Goal: Transaction & Acquisition: Purchase product/service

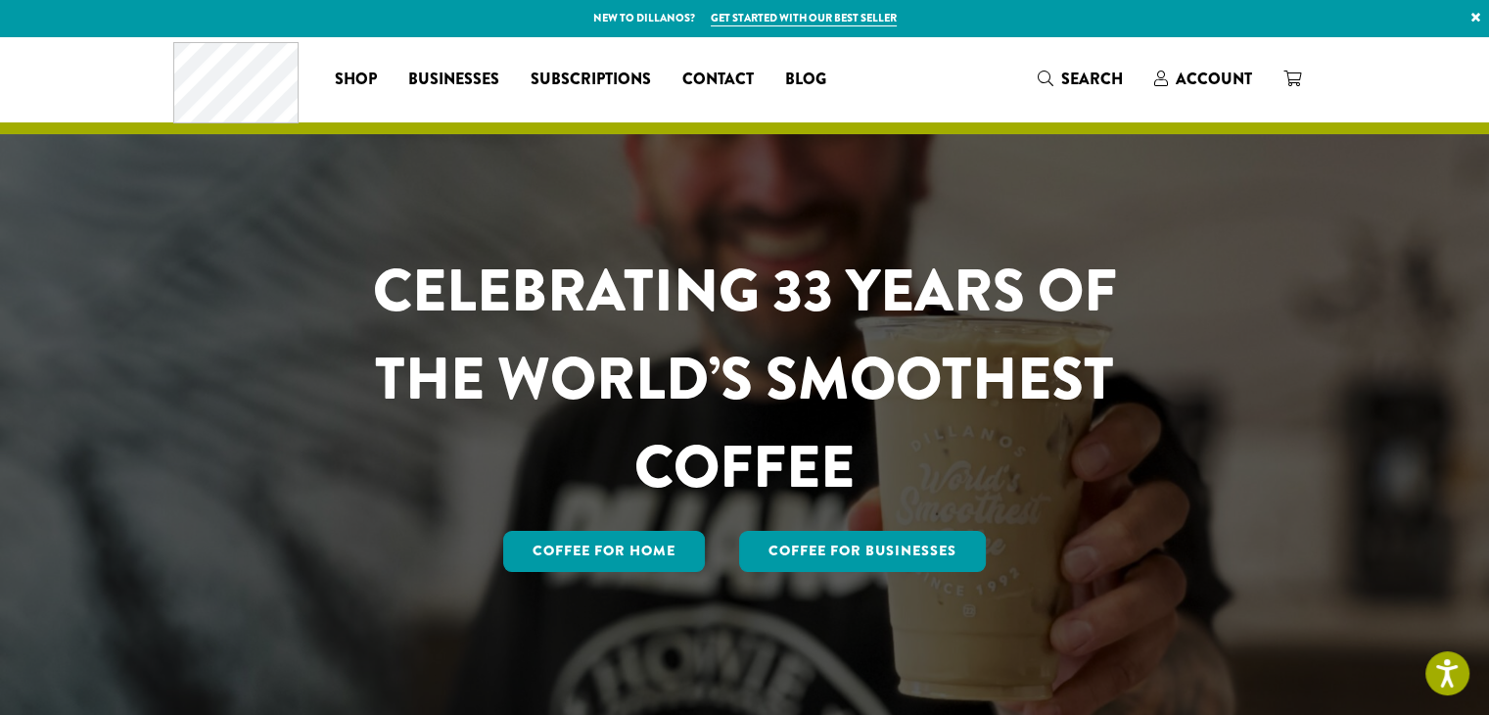
scroll to position [294, 0]
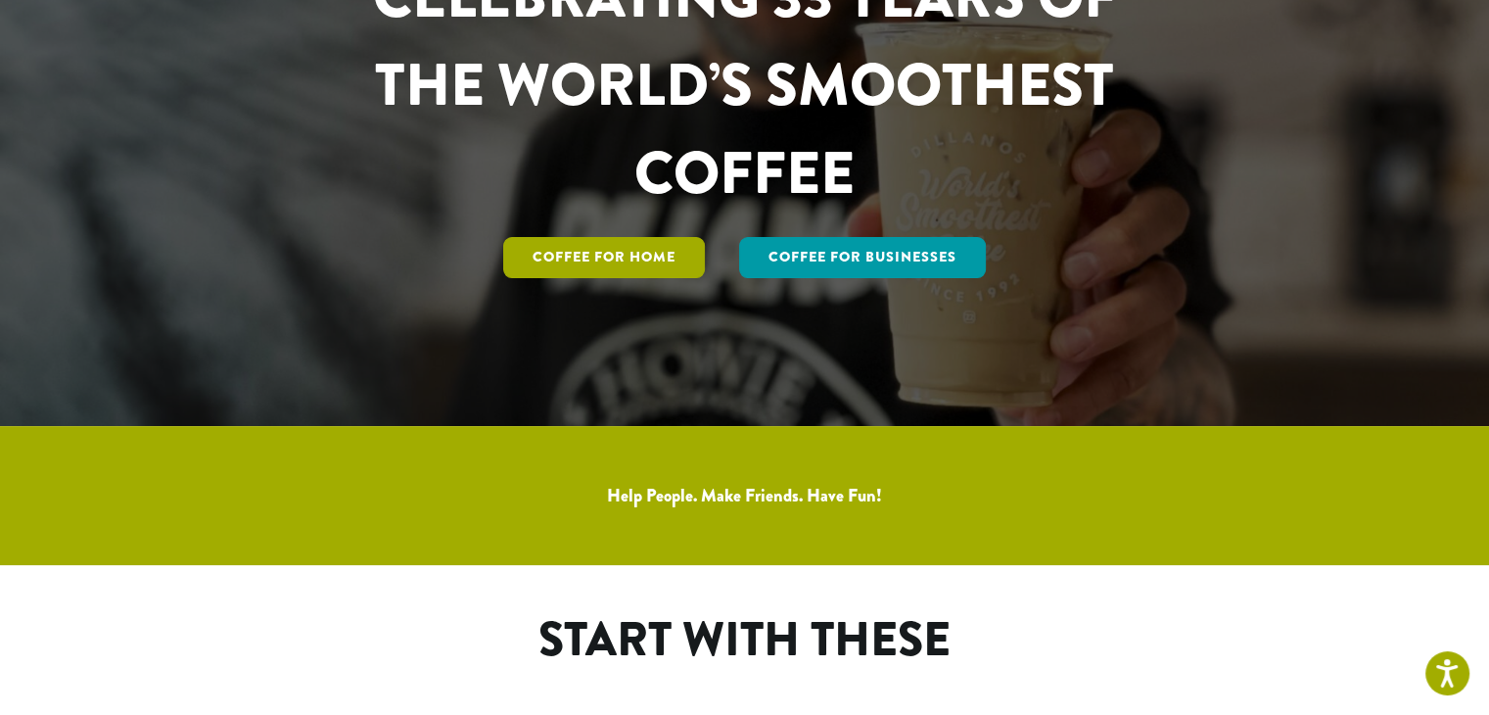
click at [603, 264] on link "Coffee for Home" at bounding box center [604, 257] width 202 height 41
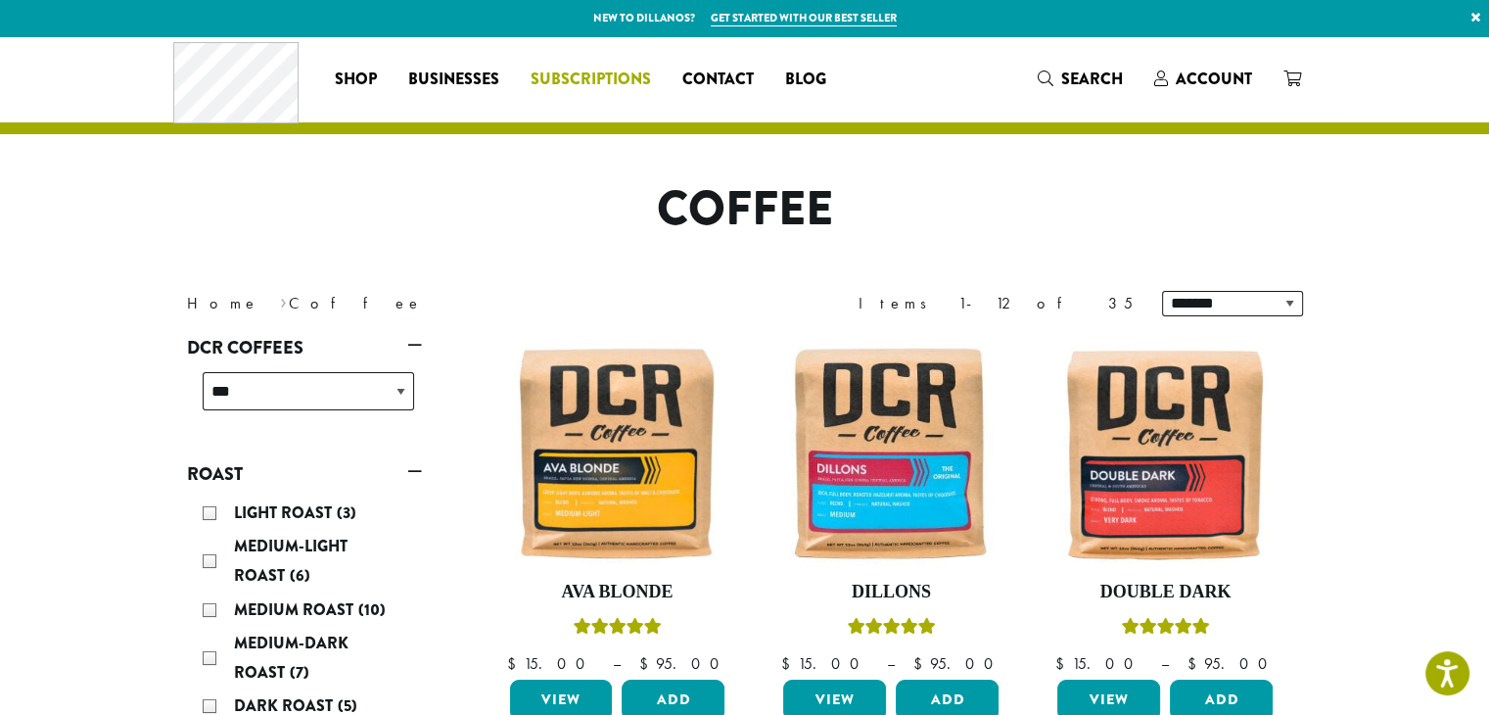
click at [606, 74] on span "Subscriptions" at bounding box center [591, 80] width 120 height 24
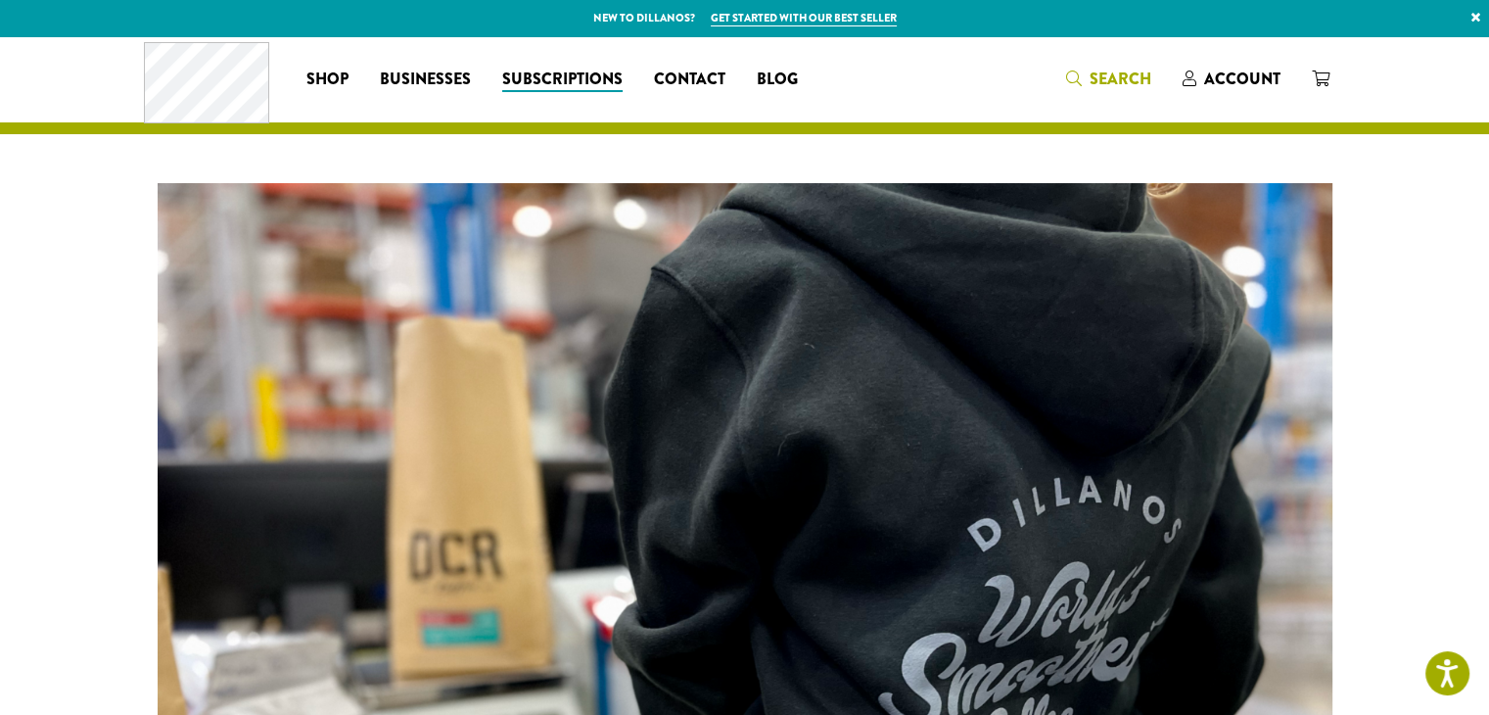
click at [1078, 77] on icon "Search" at bounding box center [1074, 78] width 16 height 16
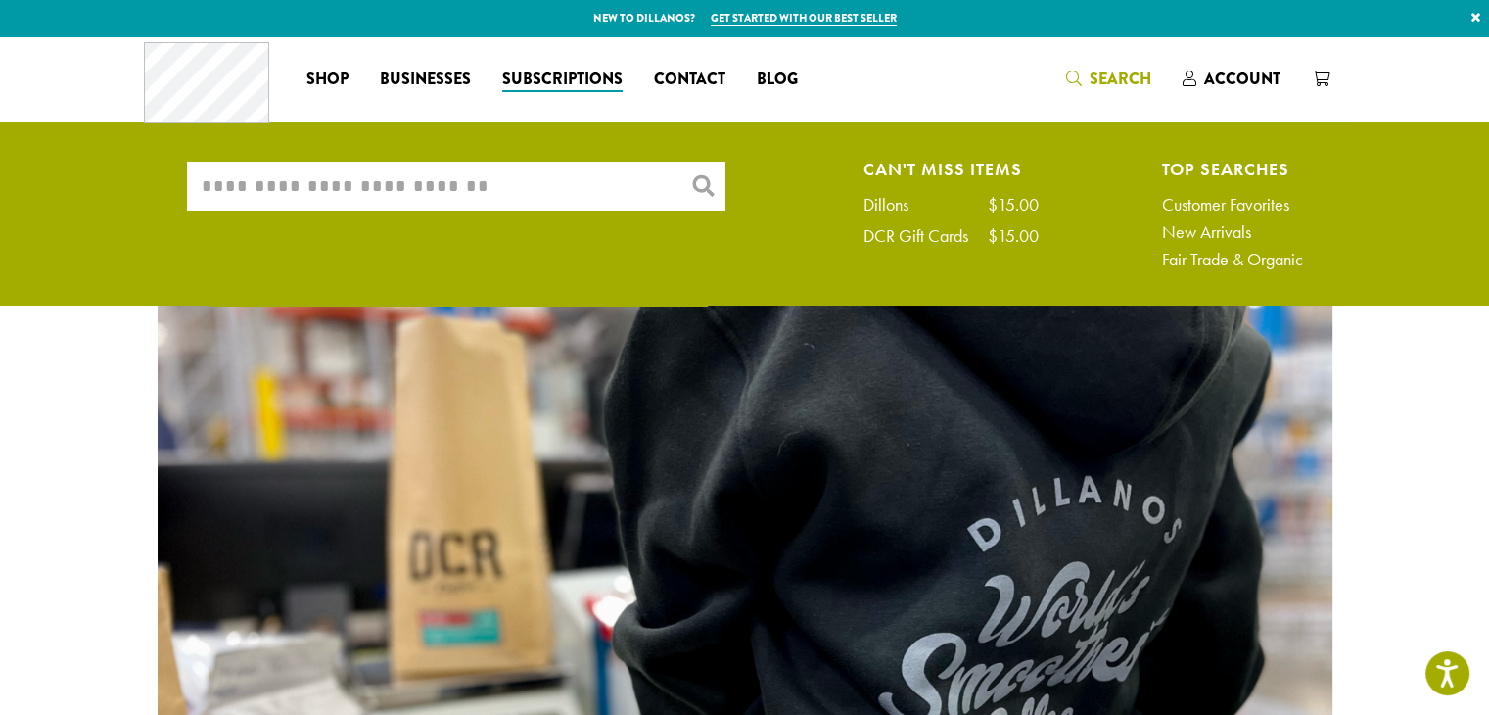
click at [658, 201] on input "What are you searching for?" at bounding box center [456, 186] width 538 height 49
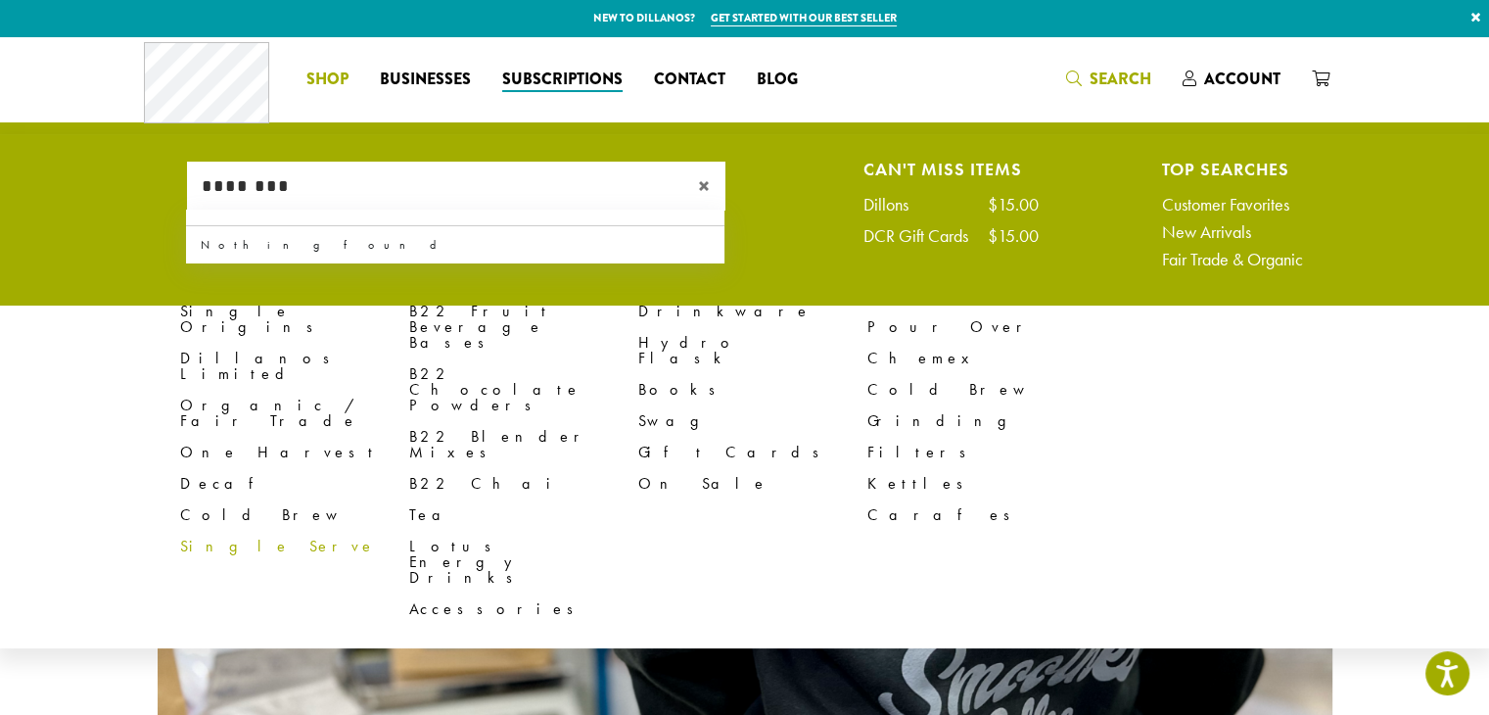
type input "********"
click at [330, 77] on span "Shop" at bounding box center [327, 80] width 42 height 24
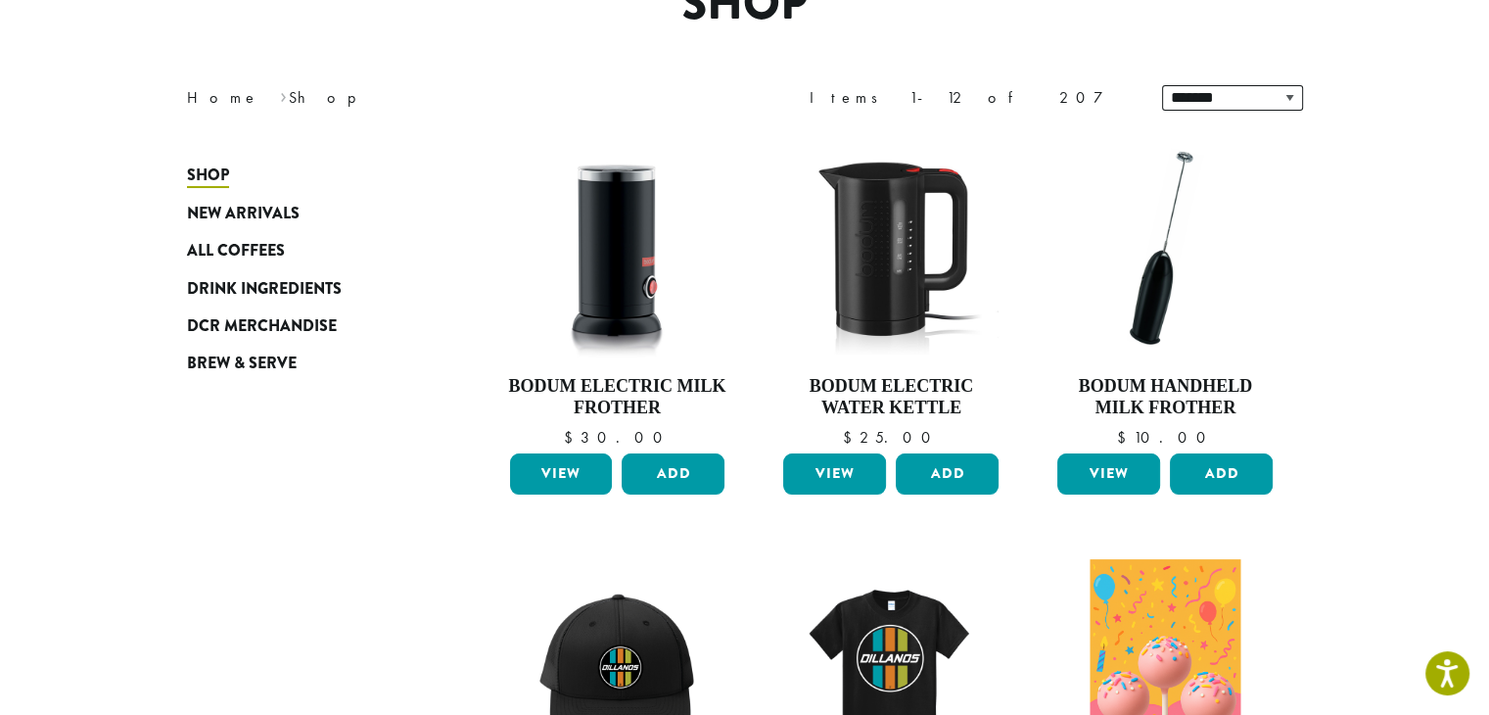
scroll to position [294, 0]
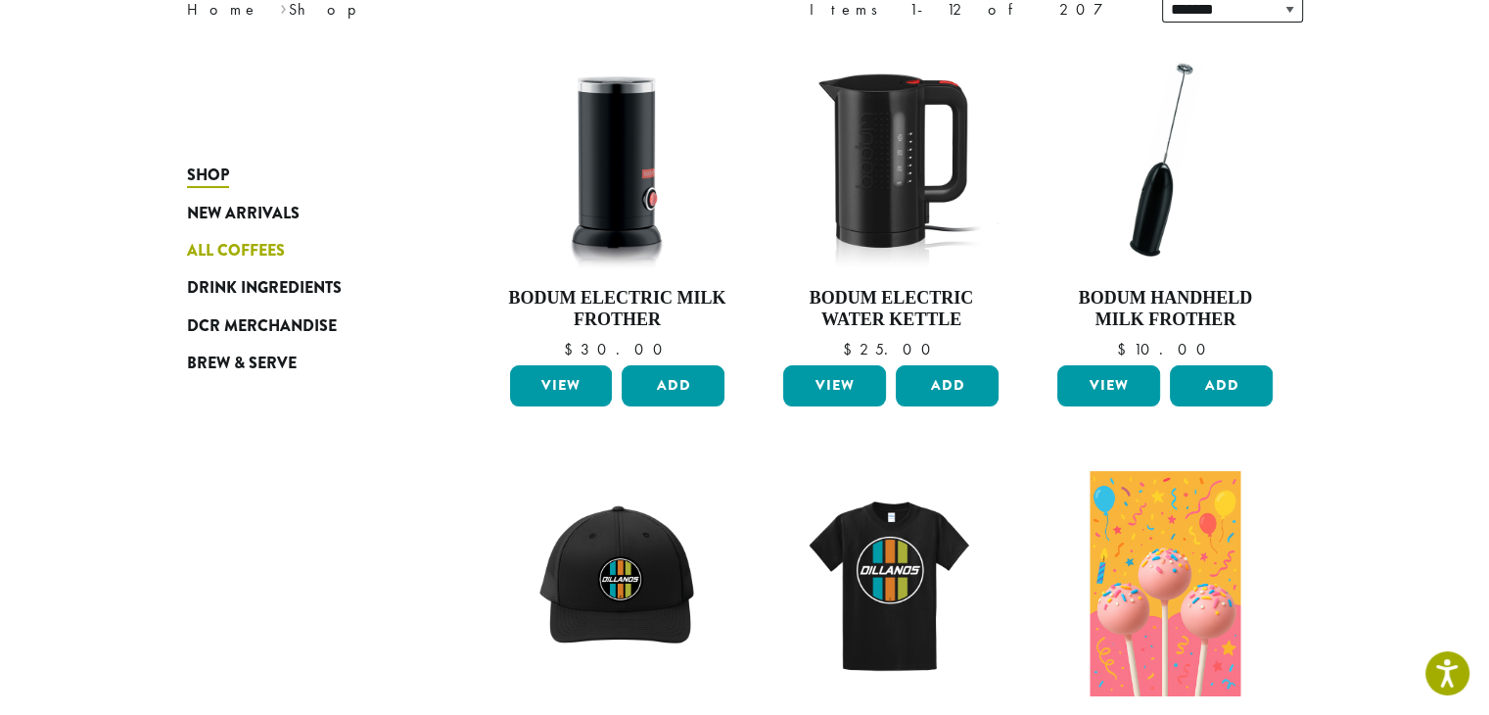
click at [282, 250] on span "All Coffees" at bounding box center [236, 251] width 98 height 24
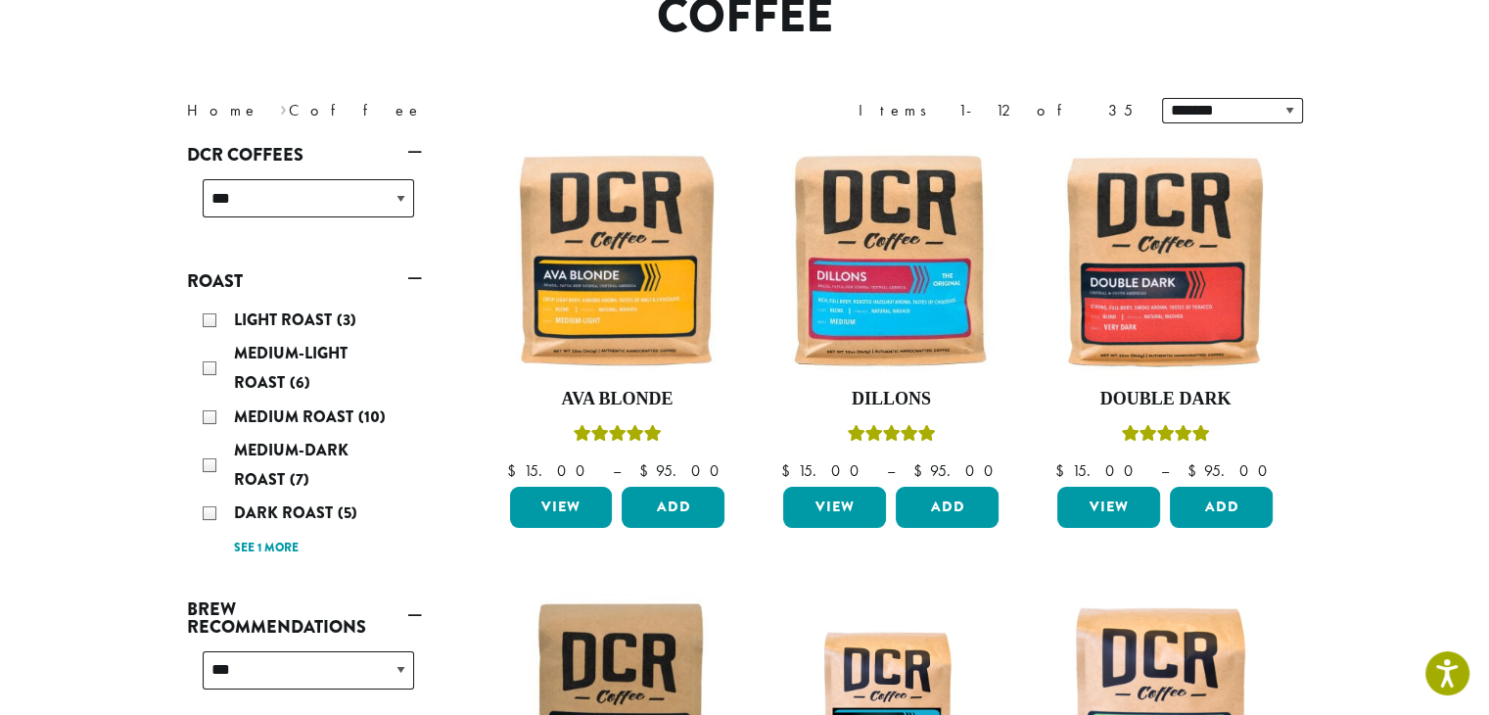
scroll to position [196, 0]
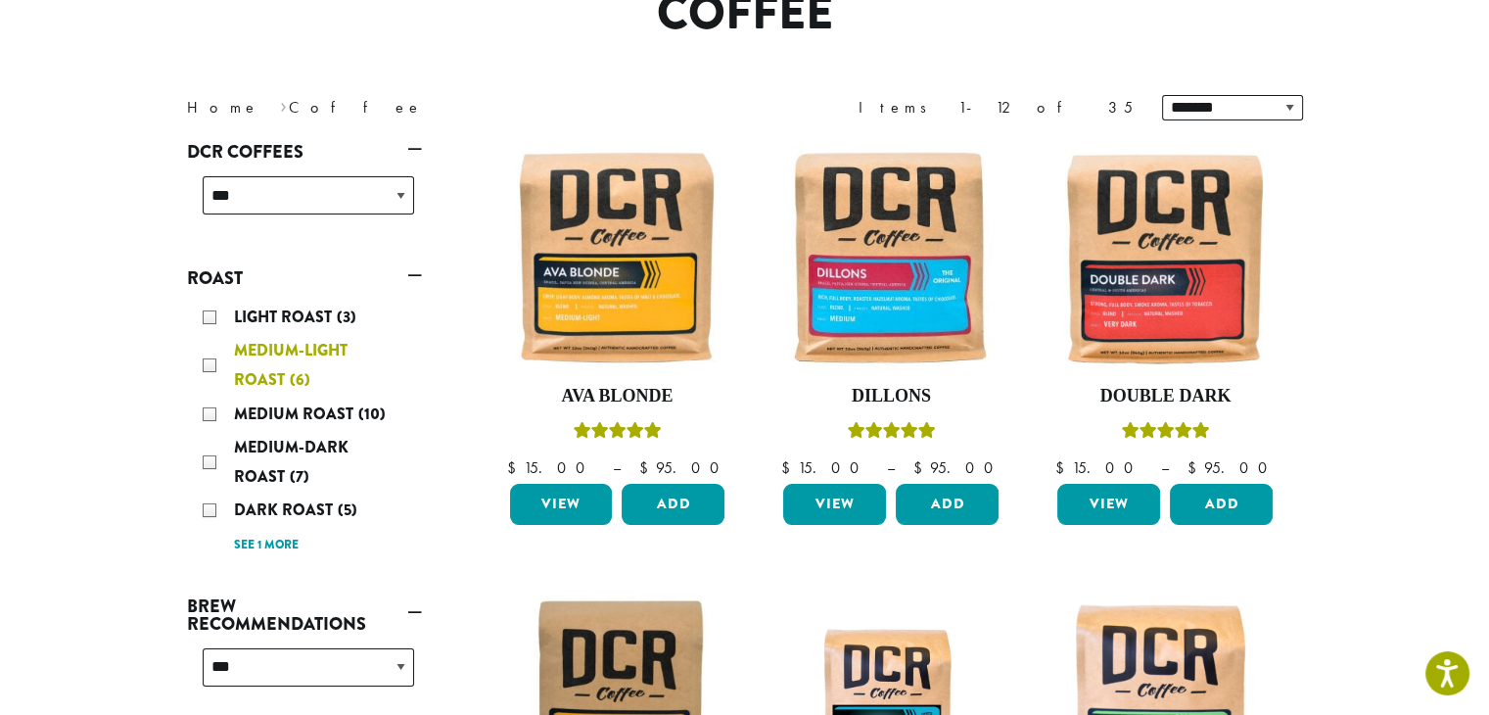
click at [215, 361] on div "Medium-Light Roast (6)" at bounding box center [308, 365] width 211 height 59
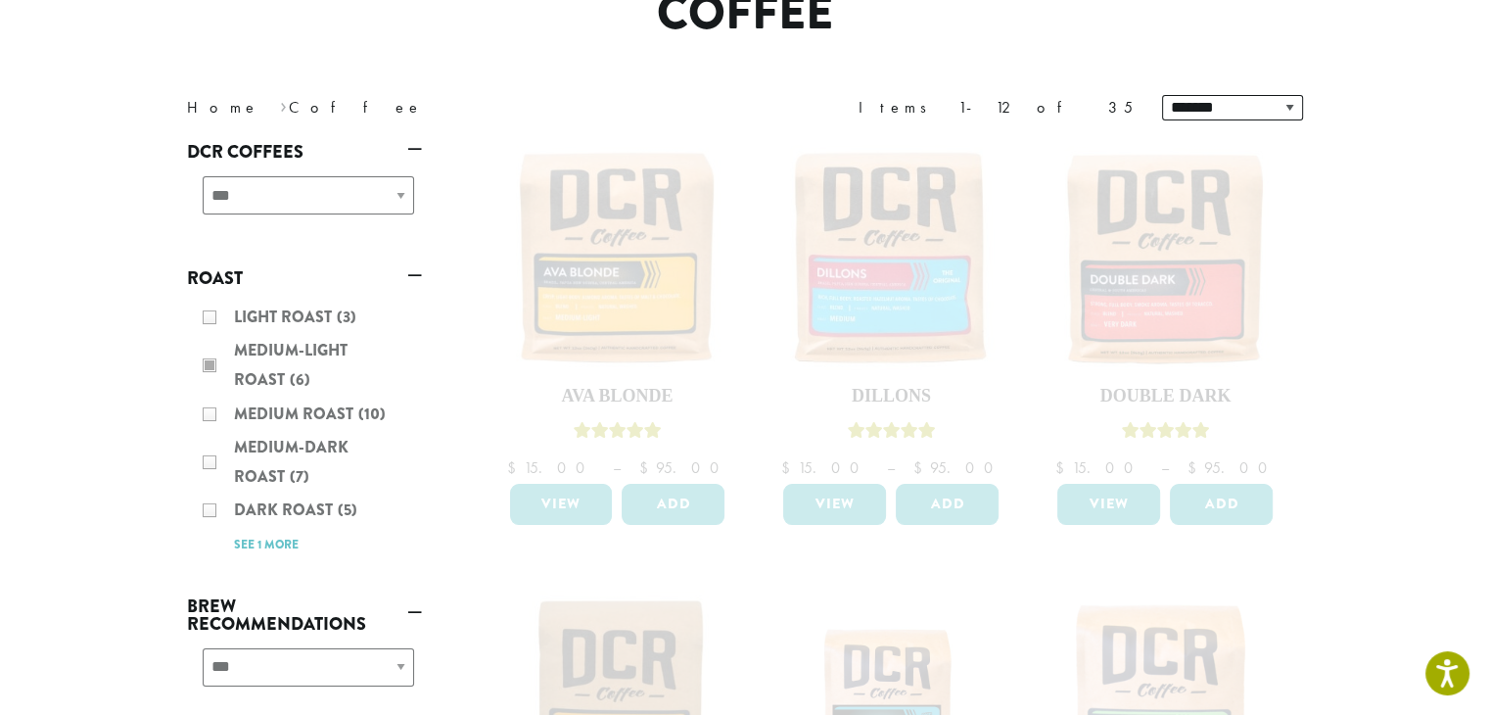
click at [210, 410] on div "Light Roast (3) Medium-Light Roast (6) Medium Roast (10) Medium-Dark Roast (7) …" at bounding box center [304, 430] width 235 height 271
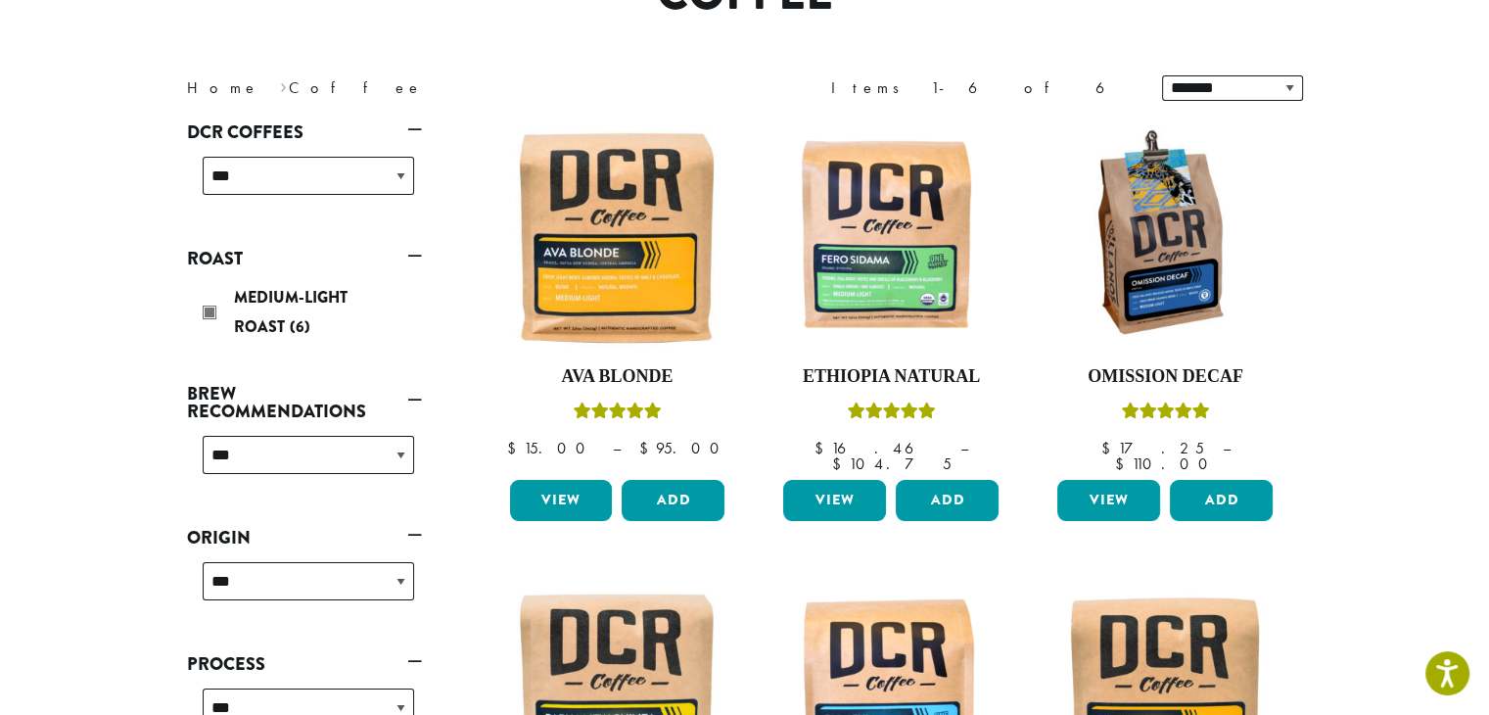
scroll to position [218, 0]
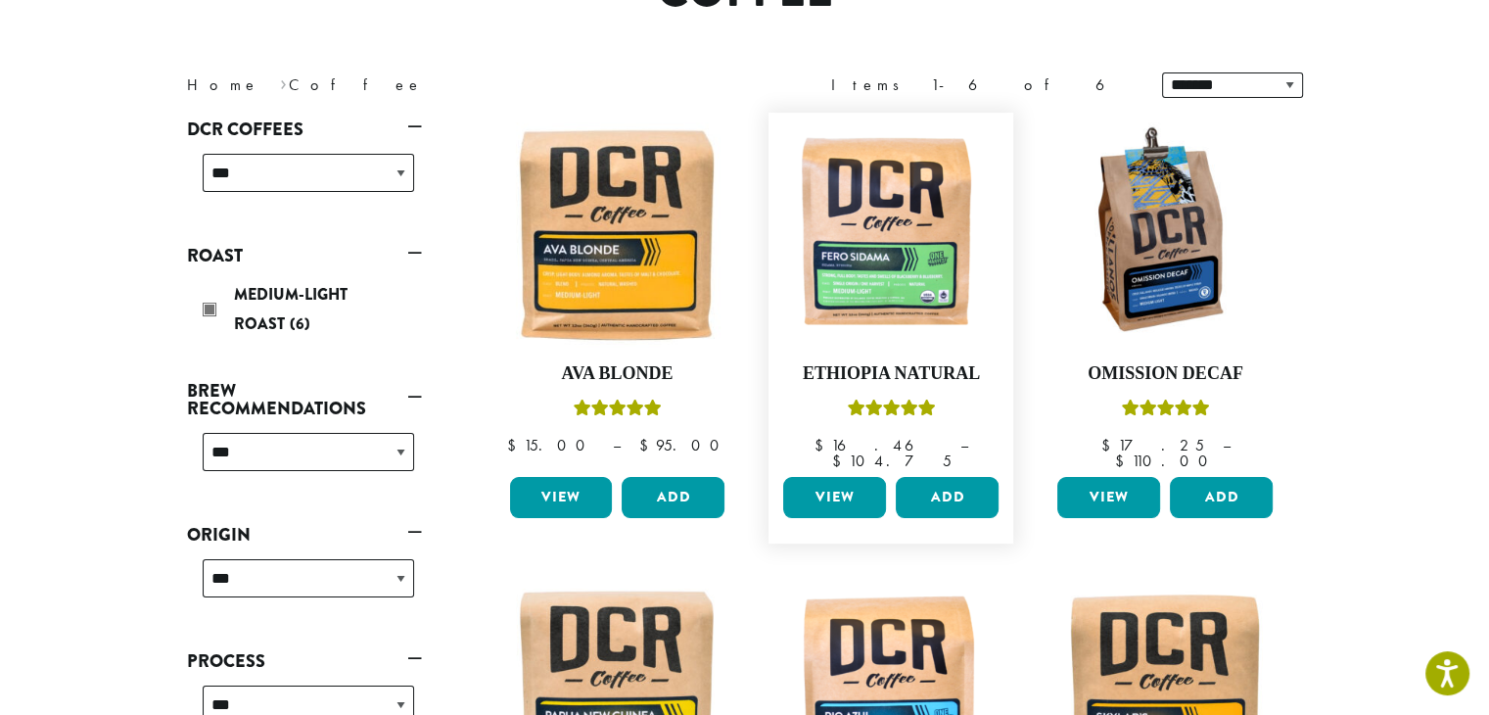
click at [866, 477] on link "View" at bounding box center [834, 497] width 103 height 41
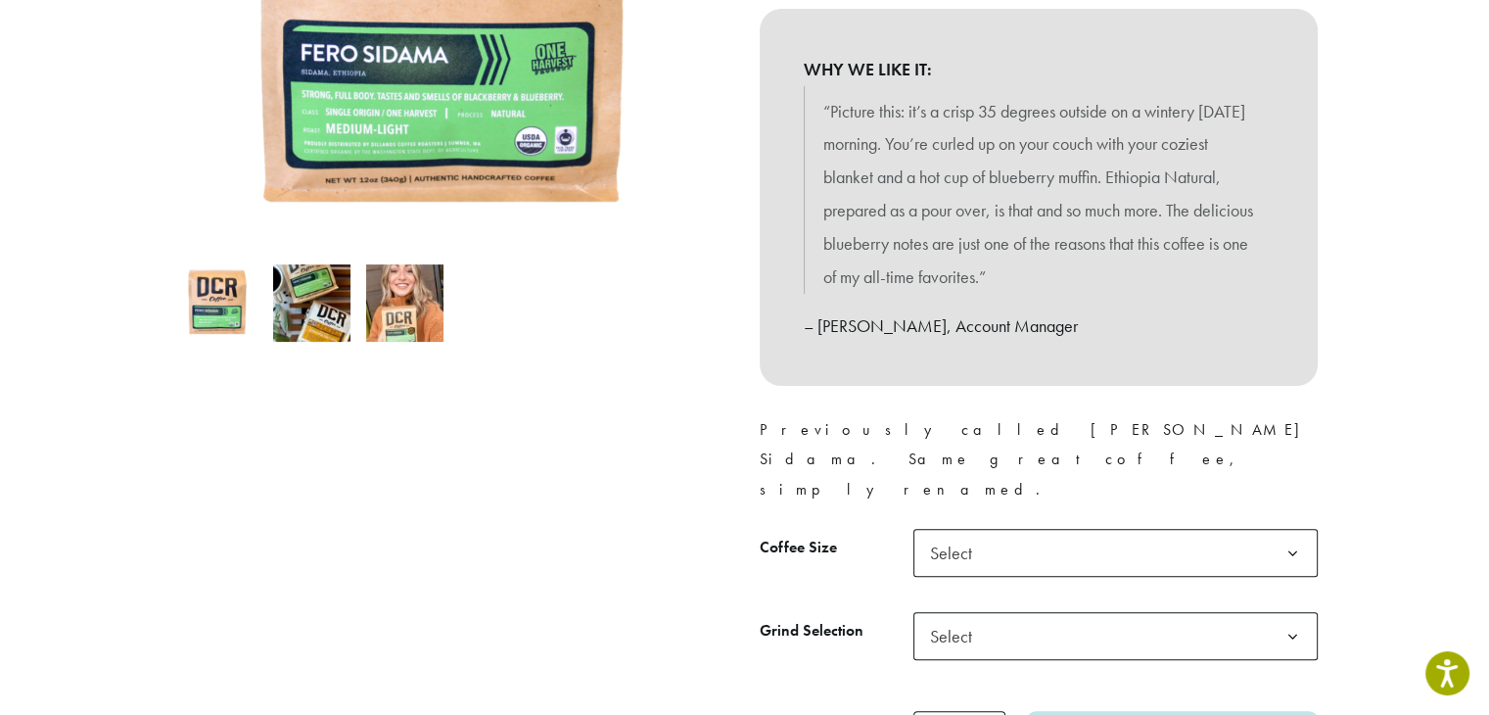
scroll to position [489, 0]
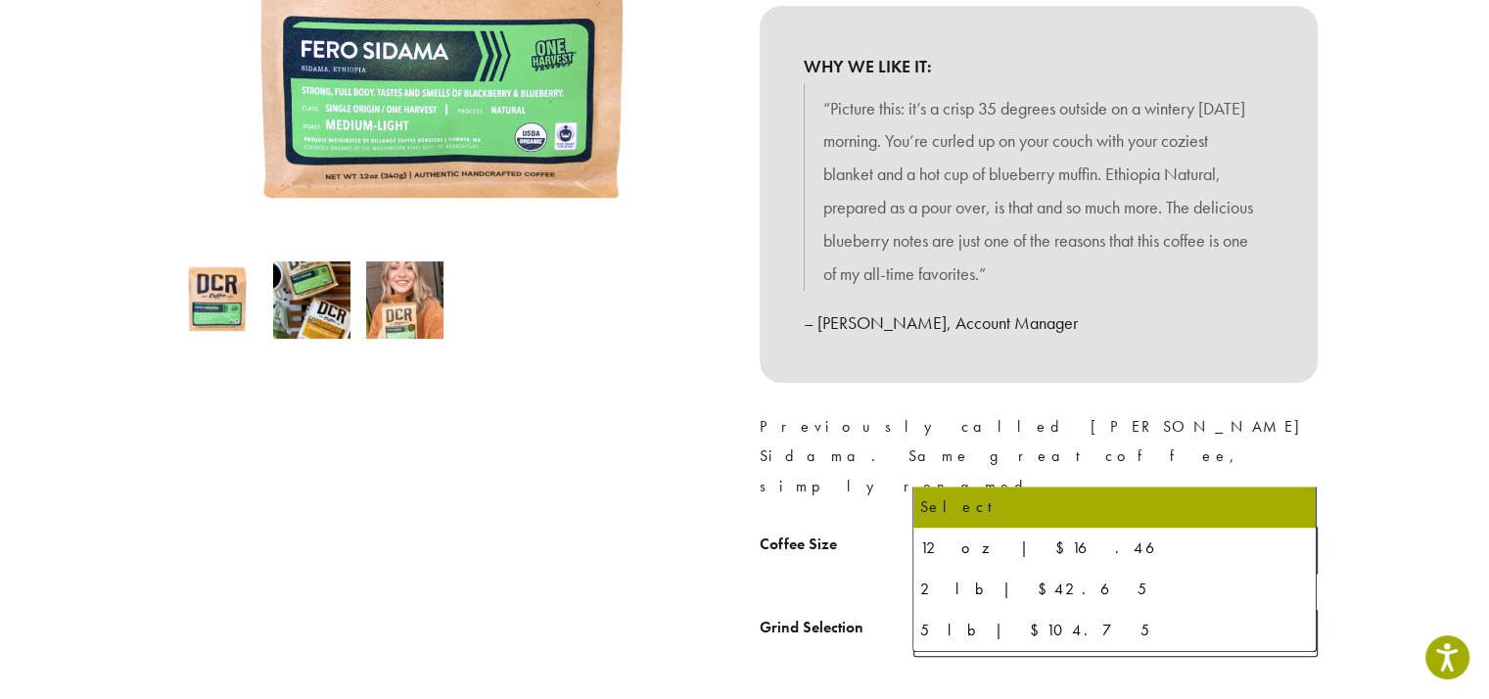
click at [948, 531] on span "Select" at bounding box center [957, 550] width 70 height 38
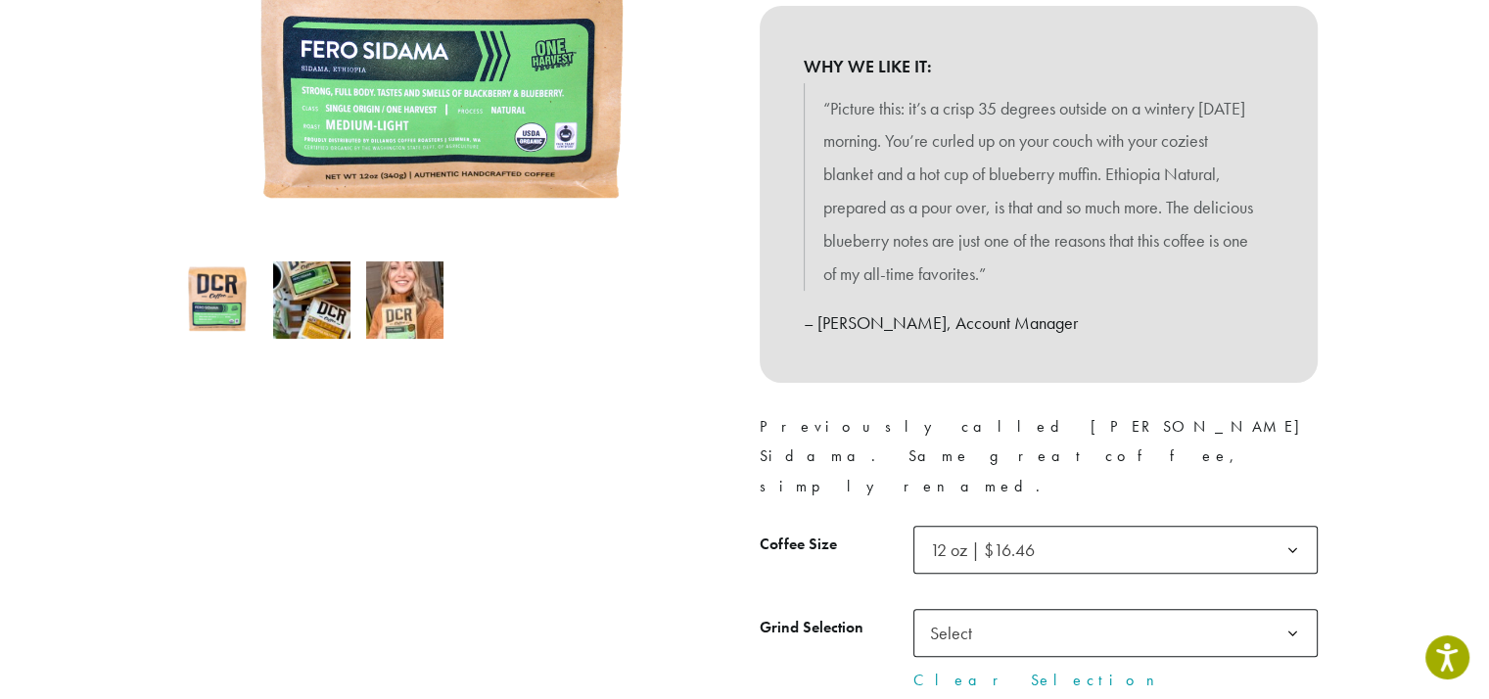
click at [935, 614] on span "Select" at bounding box center [957, 633] width 70 height 38
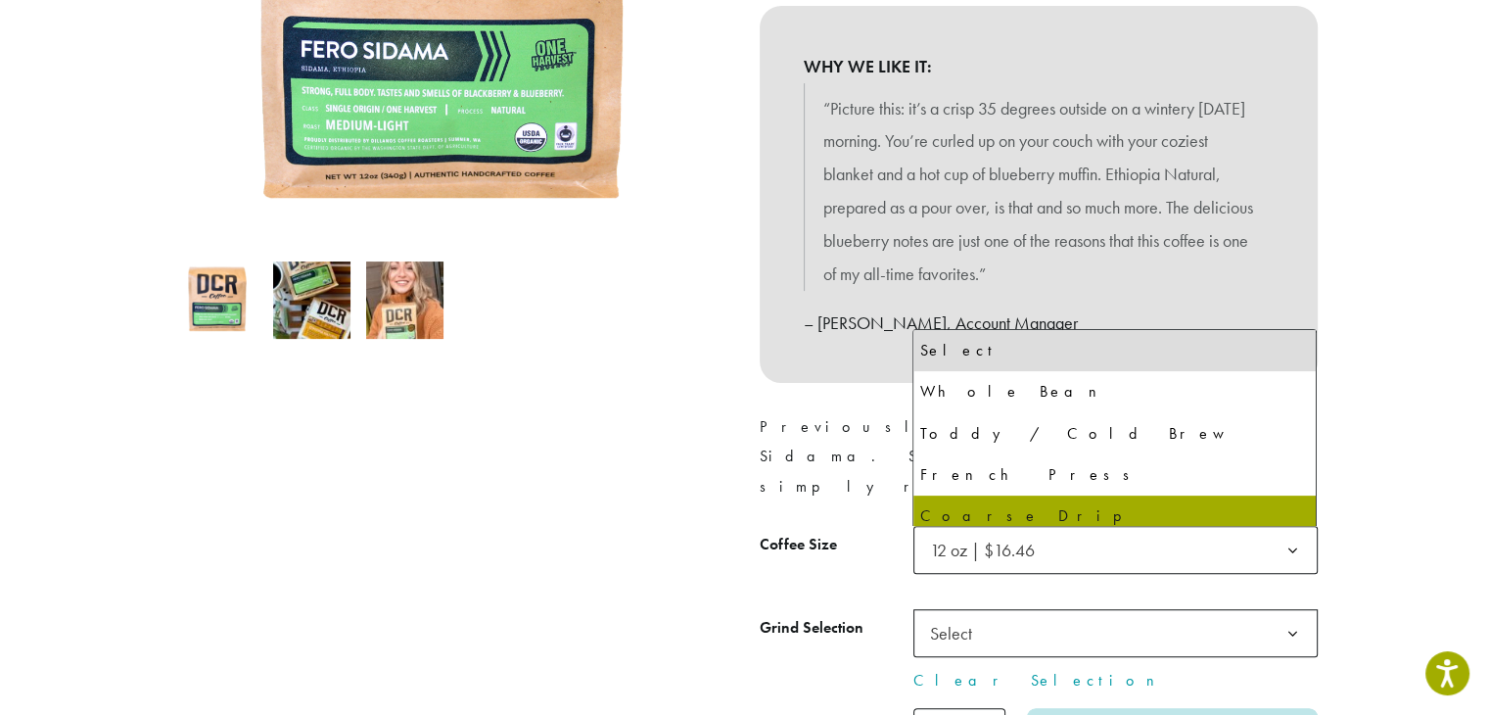
select select "*********"
select select "**********"
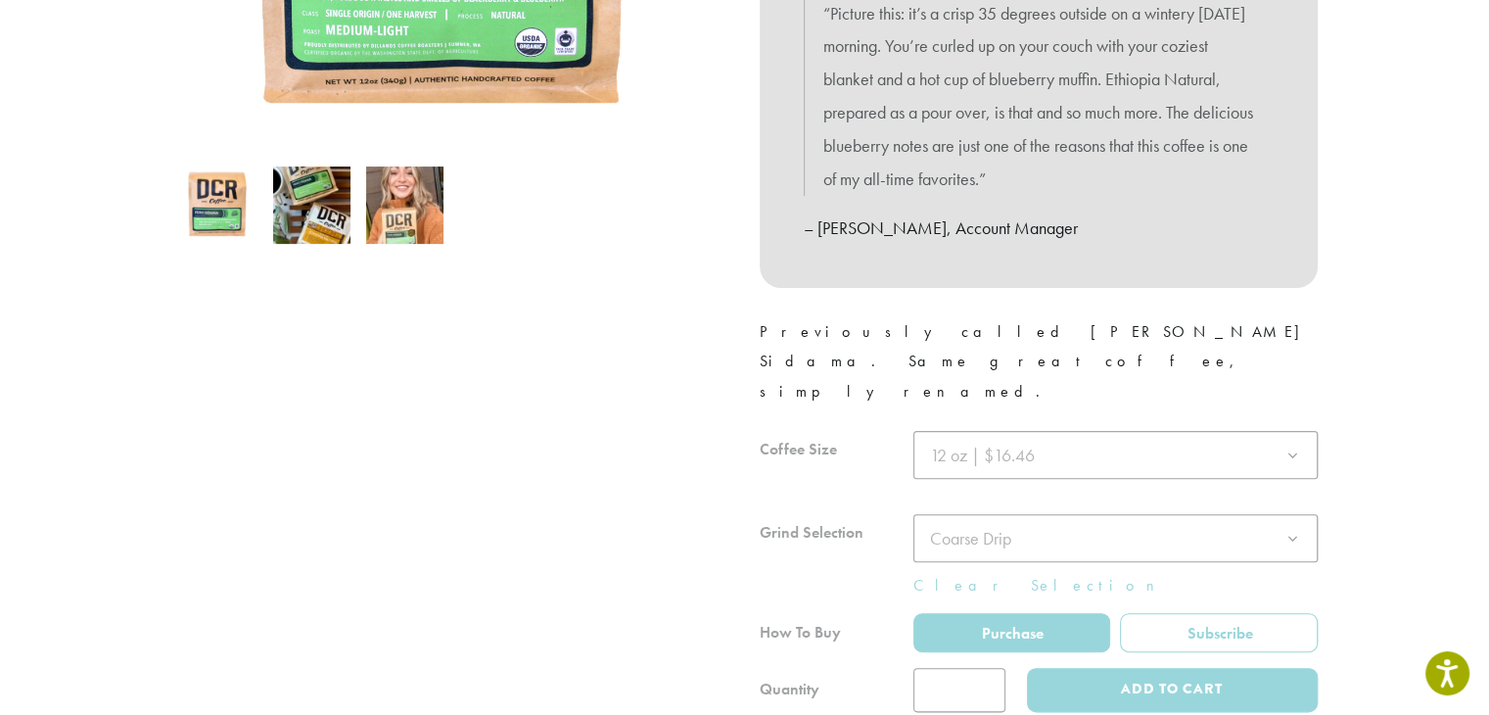
scroll to position [587, 0]
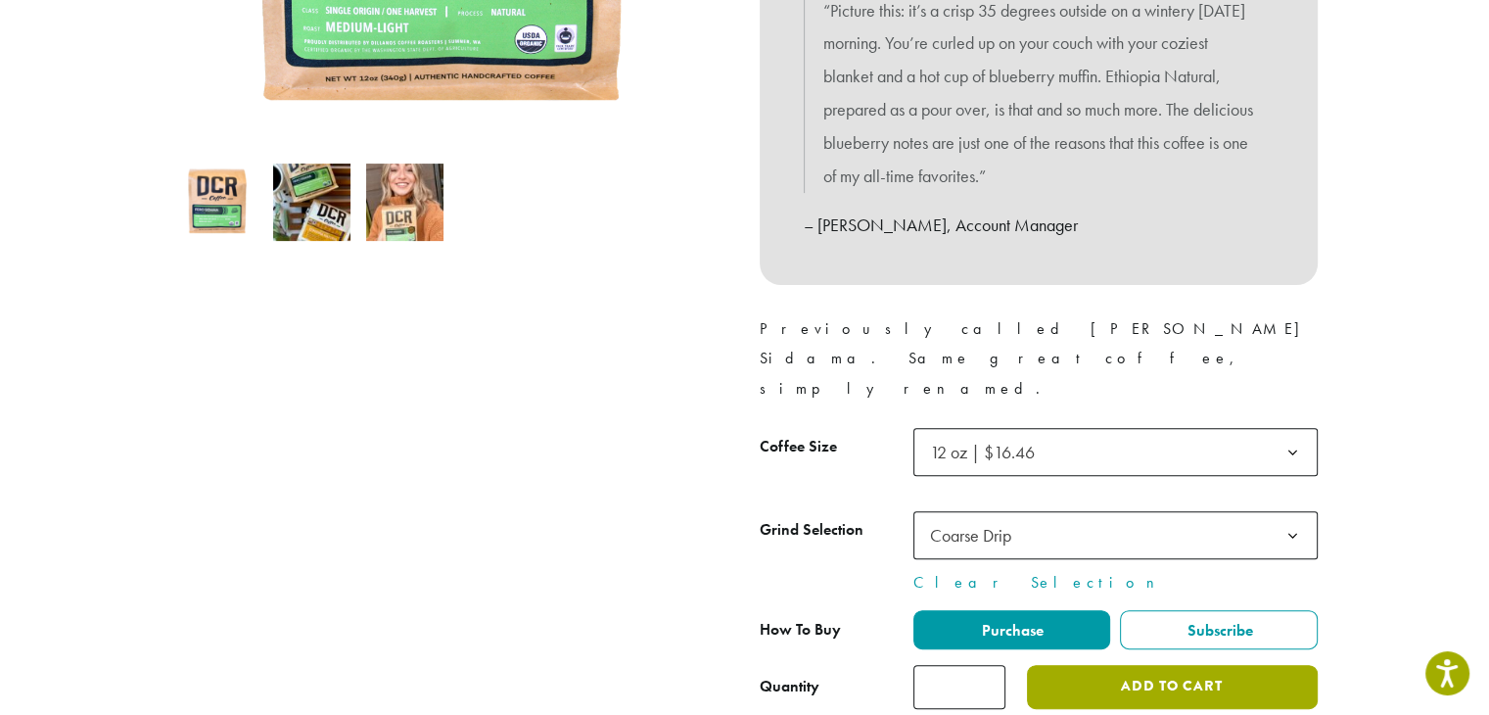
click at [1086, 665] on button "Add to cart" at bounding box center [1172, 687] width 290 height 44
